Goal: Transaction & Acquisition: Subscribe to service/newsletter

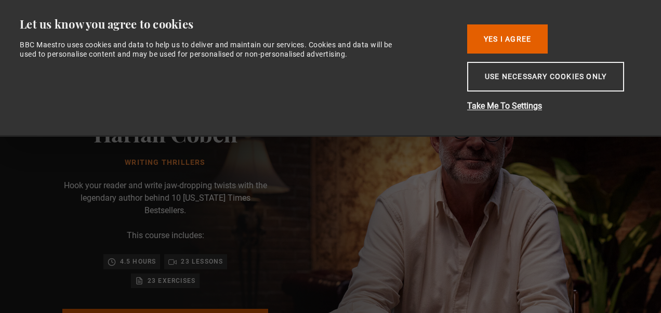
scroll to position [0, 800]
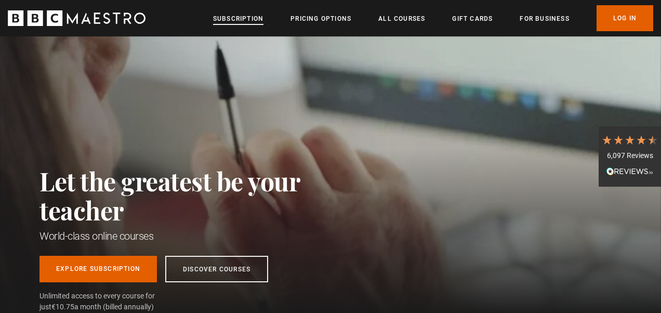
drag, startPoint x: 0, startPoint y: 0, endPoint x: 231, endPoint y: 19, distance: 231.3
click at [231, 19] on link "Subscription" at bounding box center [238, 19] width 50 height 10
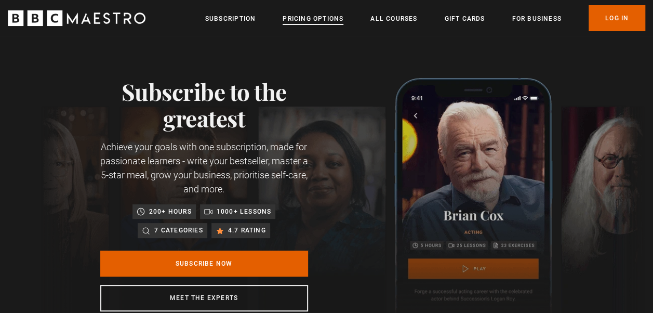
click at [317, 18] on link "Pricing Options" at bounding box center [313, 19] width 61 height 10
